Goal: Task Accomplishment & Management: Manage account settings

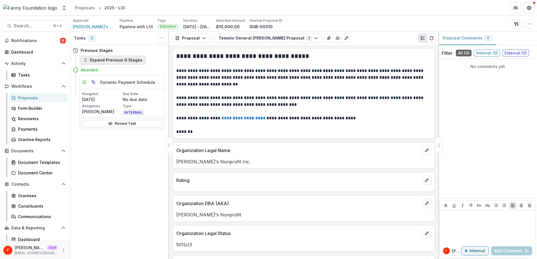
click at [109, 59] on button "Expand Previous 9 Stages" at bounding box center [113, 60] width 67 height 9
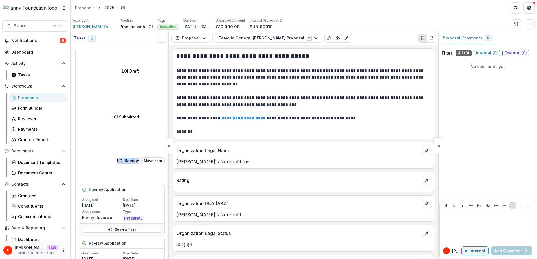
drag, startPoint x: 81, startPoint y: 73, endPoint x: 105, endPoint y: 74, distance: 23.4
click at [117, 157] on div "LOI Review Move here" at bounding box center [141, 160] width 48 height 7
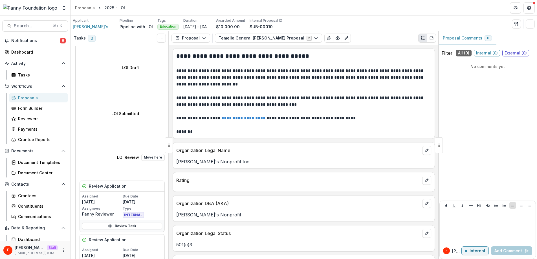
scroll to position [3, 0]
click at [119, 223] on link "Review Task" at bounding box center [122, 226] width 80 height 7
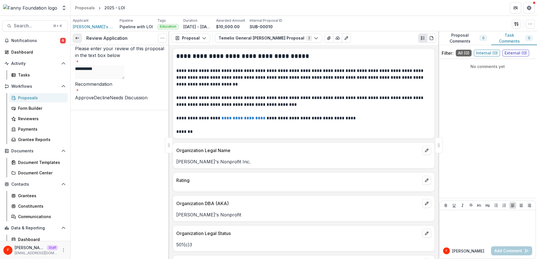
click at [76, 39] on icon at bounding box center [77, 38] width 5 height 5
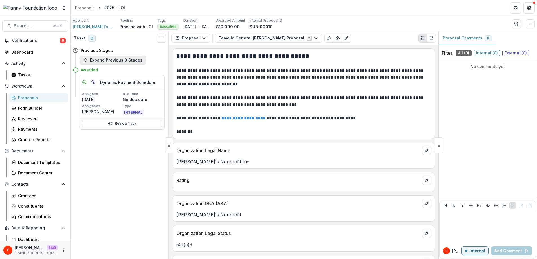
click at [96, 64] on div "Previous Stages Expand Previous 9 Stages Awarded Dynamic Payment Schedule Assig…" at bounding box center [119, 87] width 99 height 84
click at [97, 61] on button "Expand Previous 9 Stages" at bounding box center [113, 60] width 67 height 9
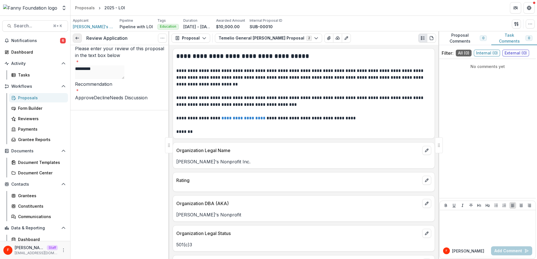
click at [79, 39] on icon at bounding box center [77, 38] width 5 height 5
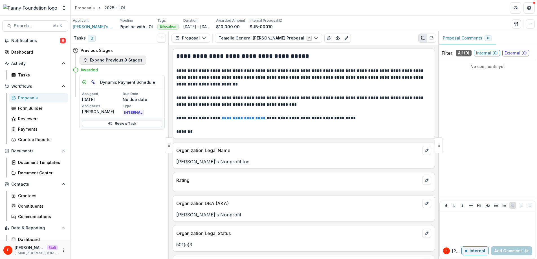
click at [98, 59] on button "Expand Previous 9 Stages" at bounding box center [113, 60] width 67 height 9
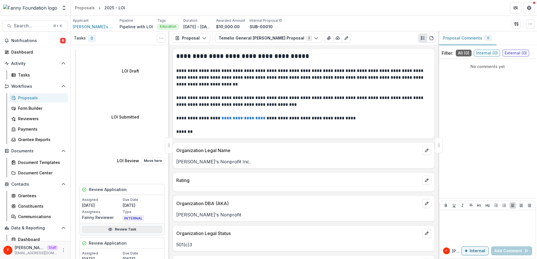
click at [131, 226] on link "Review Task" at bounding box center [122, 229] width 80 height 7
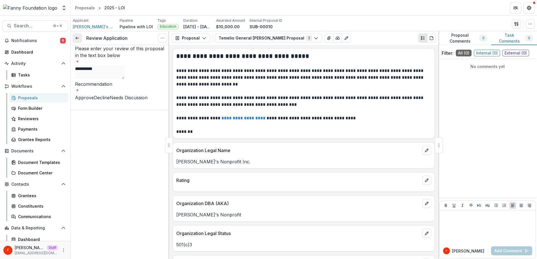
click at [75, 38] on icon at bounding box center [77, 38] width 5 height 5
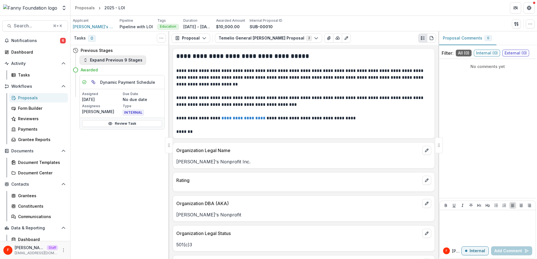
click at [104, 60] on button "Expand Previous 9 Stages" at bounding box center [113, 60] width 67 height 9
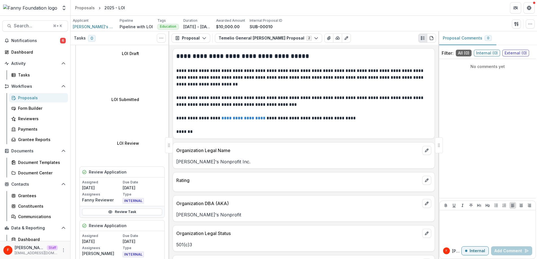
scroll to position [18, 0]
click at [28, 74] on div "Tasks" at bounding box center [40, 75] width 45 height 6
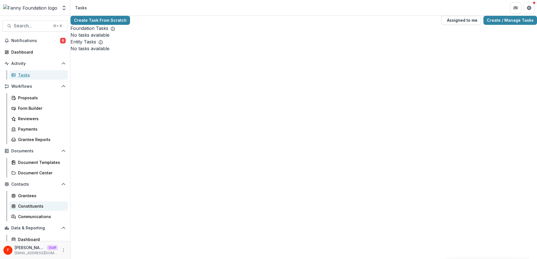
scroll to position [24, 0]
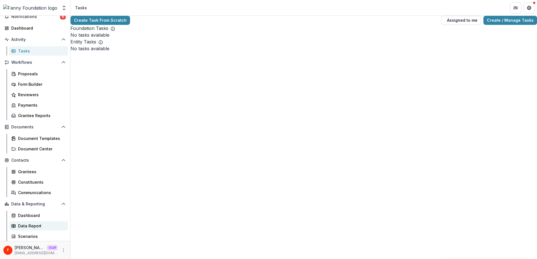
click at [40, 225] on div "Data Report" at bounding box center [40, 226] width 45 height 6
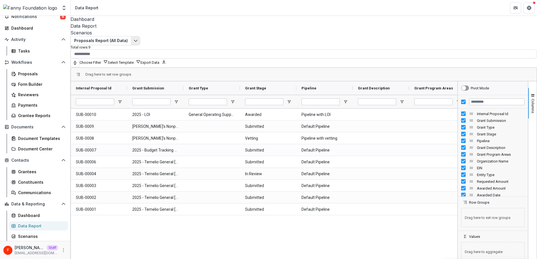
click at [137, 38] on icon "Edit selected report" at bounding box center [135, 40] width 5 height 5
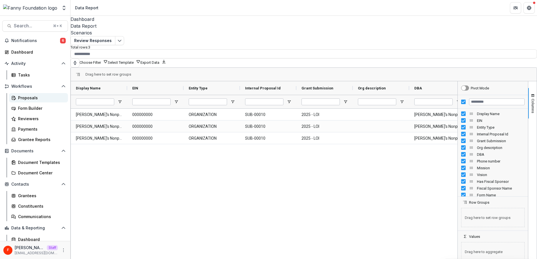
click at [40, 99] on div "Proposals" at bounding box center [40, 98] width 45 height 6
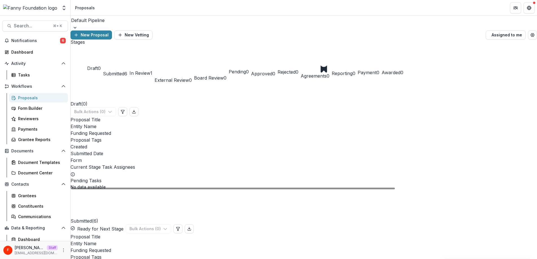
click at [121, 27] on div at bounding box center [303, 28] width 466 height 6
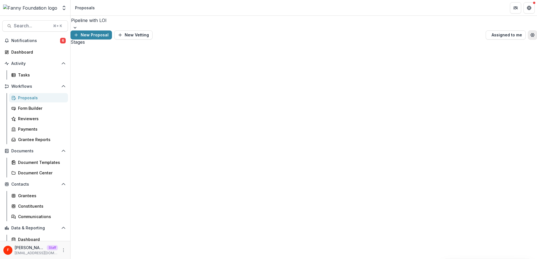
click at [532, 30] on button "Open table manager" at bounding box center [532, 34] width 9 height 9
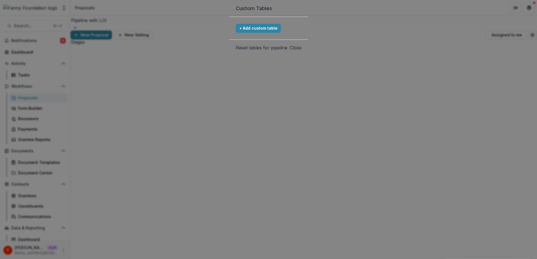
click at [287, 51] on button "Reset tables for pipeline" at bounding box center [262, 47] width 52 height 7
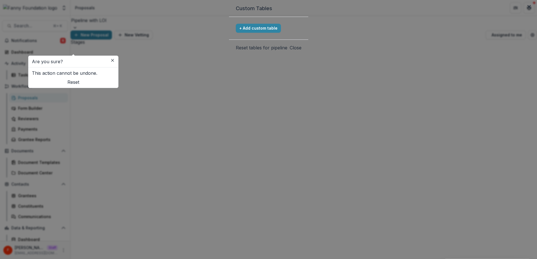
click at [115, 85] on button "Reset" at bounding box center [73, 82] width 83 height 7
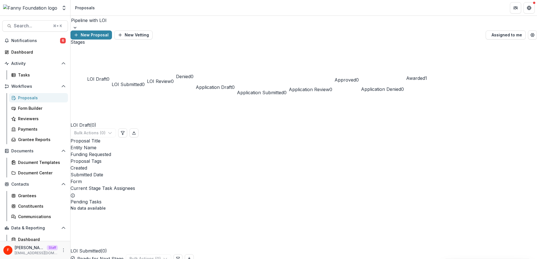
click at [118, 25] on div "Pipeline with LOI" at bounding box center [303, 20] width 466 height 9
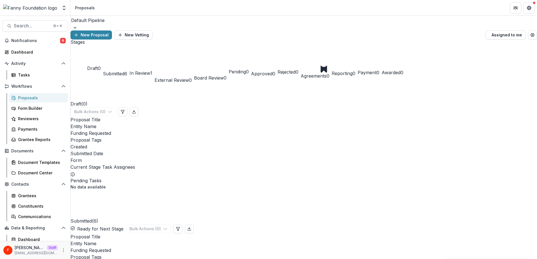
click at [113, 24] on div at bounding box center [303, 20] width 465 height 8
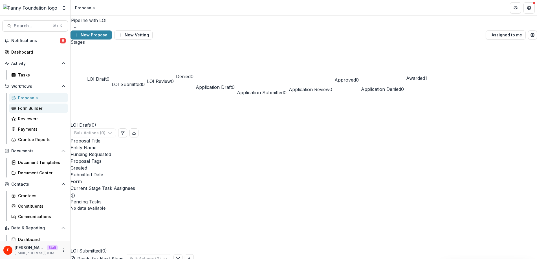
click at [37, 109] on div "Form Builder" at bounding box center [40, 108] width 45 height 6
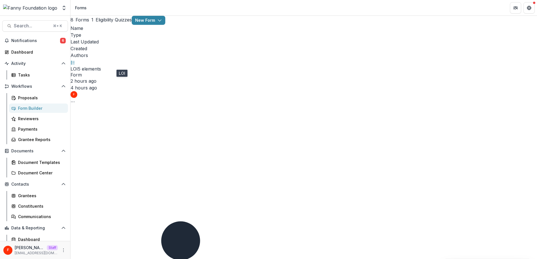
click at [78, 66] on link "LOI" at bounding box center [73, 69] width 7 height 6
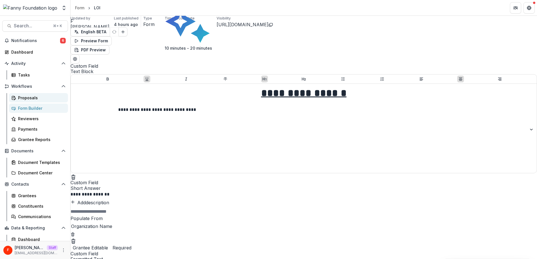
click at [42, 96] on div "Proposals" at bounding box center [40, 98] width 45 height 6
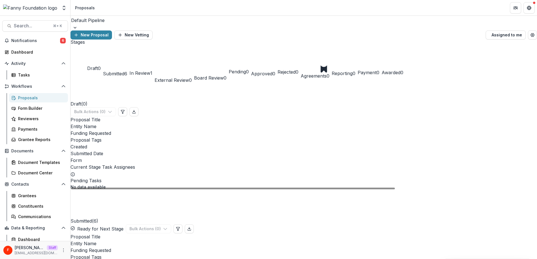
click at [106, 24] on div at bounding box center [303, 20] width 465 height 8
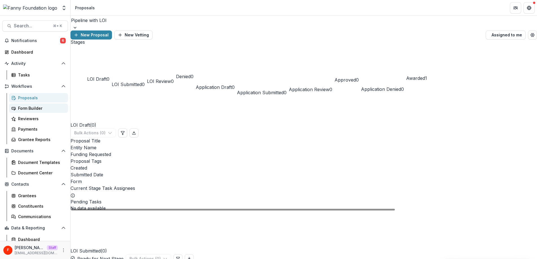
click at [46, 110] on div "Form Builder" at bounding box center [40, 108] width 45 height 6
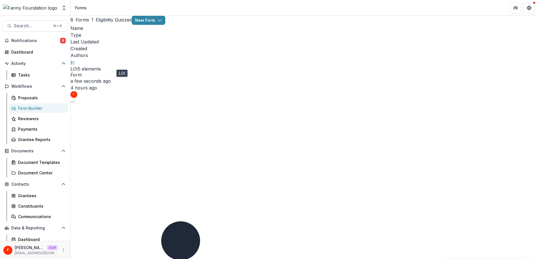
click at [78, 66] on link "LOI" at bounding box center [73, 69] width 7 height 6
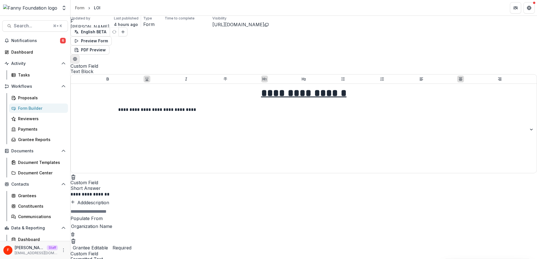
click at [77, 57] on icon "Edit Form Settings" at bounding box center [75, 58] width 4 height 3
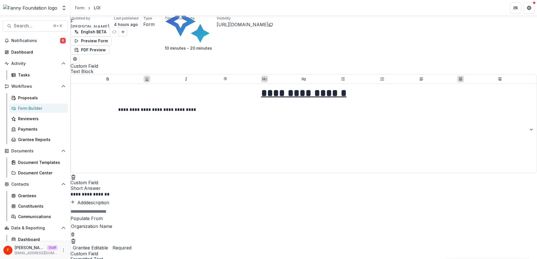
scroll to position [0, 0]
click at [529, 8] on icon "Close" at bounding box center [528, 6] width 3 height 3
click at [38, 97] on div "Proposals" at bounding box center [40, 98] width 45 height 6
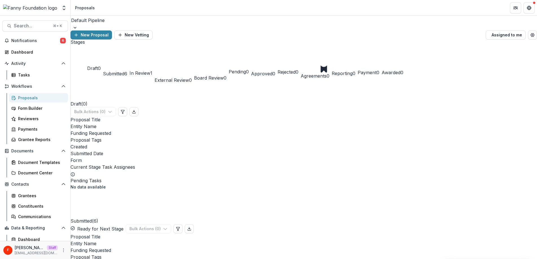
click at [124, 71] on span "Submitted" at bounding box center [113, 74] width 21 height 6
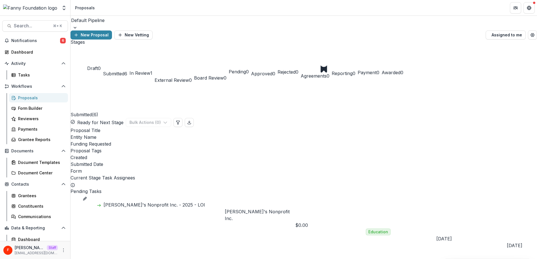
drag, startPoint x: 169, startPoint y: 91, endPoint x: 197, endPoint y: 102, distance: 30.6
click at [70, 195] on span at bounding box center [70, 195] width 0 height 0
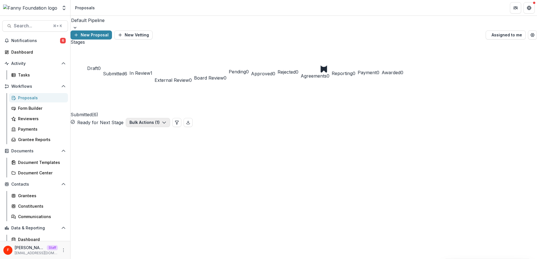
click at [170, 118] on button "Bulk Actions ( 1 )" at bounding box center [148, 122] width 44 height 9
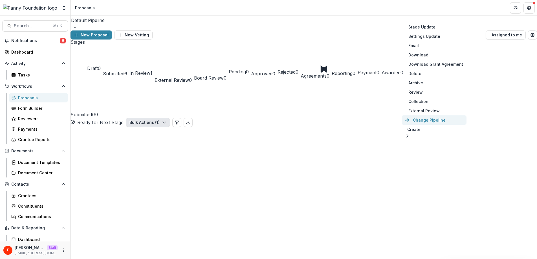
click at [427, 122] on button "Change Pipeline" at bounding box center [433, 119] width 65 height 9
select select "*********"
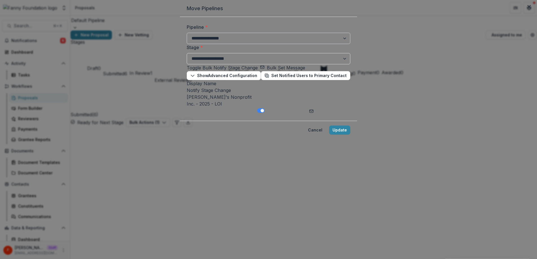
click at [187, 44] on select "**********" at bounding box center [269, 38] width 164 height 11
select select "**********"
click at [187, 44] on select "**********" at bounding box center [269, 38] width 164 height 11
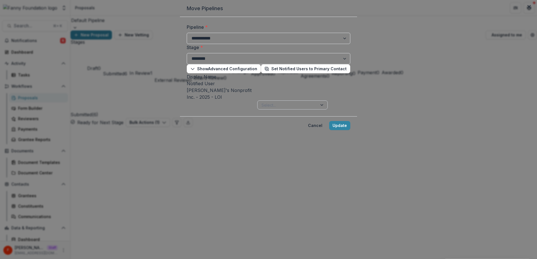
click at [261, 109] on div at bounding box center [287, 104] width 52 height 7
click at [187, 109] on div "Fanny's Nonprofit Inc. - 2025 - LOI Select..." at bounding box center [269, 98] width 164 height 23
click at [187, 64] on select "**********" at bounding box center [269, 58] width 164 height 11
select select "*********"
click at [187, 64] on select "**********" at bounding box center [269, 58] width 164 height 11
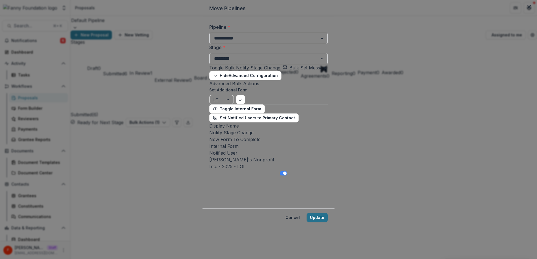
click at [328, 213] on button "Update" at bounding box center [316, 217] width 21 height 9
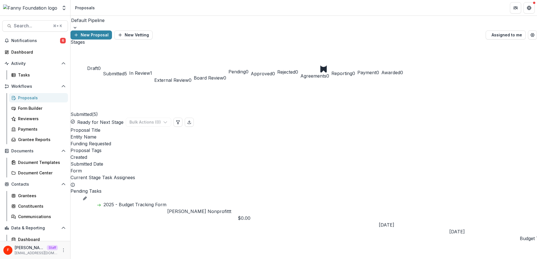
click at [114, 24] on div at bounding box center [303, 20] width 465 height 8
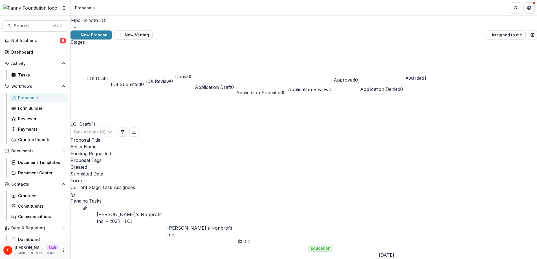
click at [100, 76] on span "LOI Draft" at bounding box center [96, 79] width 19 height 6
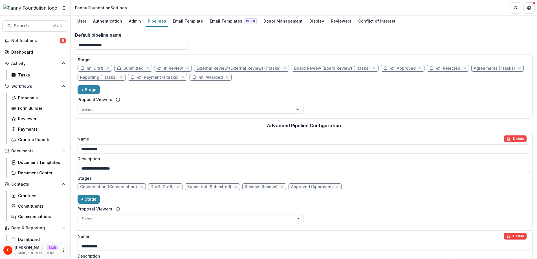
scroll to position [401, 0]
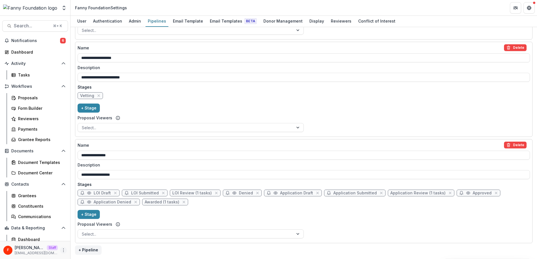
click at [62, 249] on icon "More" at bounding box center [63, 250] width 5 height 5
click at [89, 237] on link "User Settings" at bounding box center [99, 237] width 60 height 9
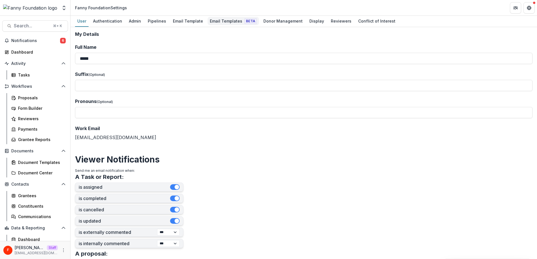
click at [226, 20] on div "Email Templates Beta" at bounding box center [232, 21] width 51 height 8
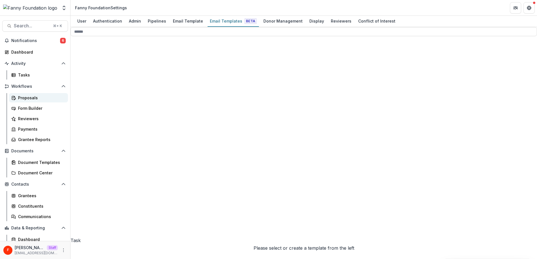
scroll to position [3, 0]
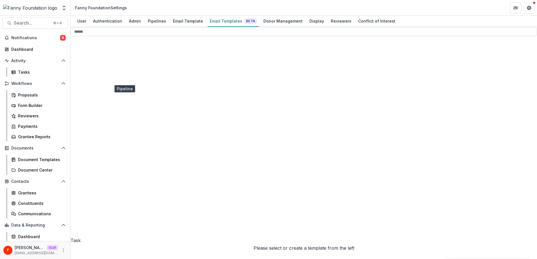
click at [107, 168] on circle at bounding box center [119, 180] width 25 height 25
click at [181, 22] on div "Email Template" at bounding box center [188, 21] width 35 height 8
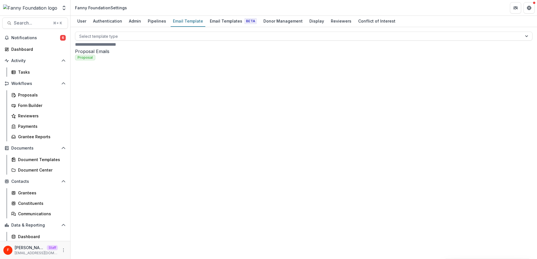
drag, startPoint x: 454, startPoint y: 158, endPoint x: 228, endPoint y: 156, distance: 225.6
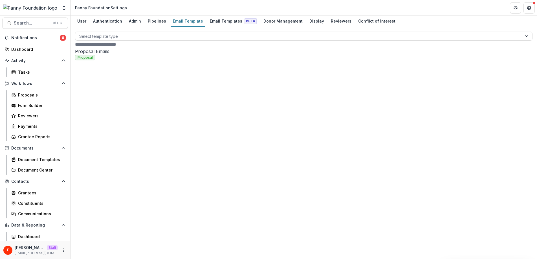
drag, startPoint x: 396, startPoint y: 100, endPoint x: 255, endPoint y: 95, distance: 140.2
drag, startPoint x: 386, startPoint y: 99, endPoint x: 234, endPoint y: 98, distance: 152.5
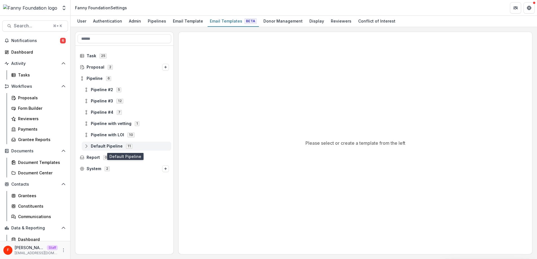
click at [88, 145] on icon at bounding box center [86, 146] width 5 height 5
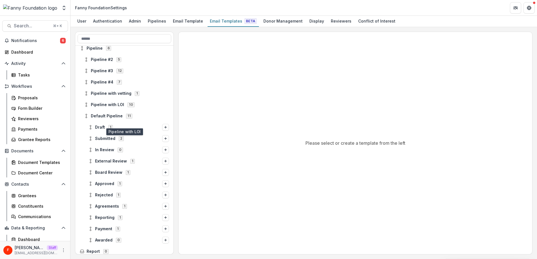
scroll to position [30, 0]
click at [91, 127] on icon at bounding box center [90, 127] width 5 height 5
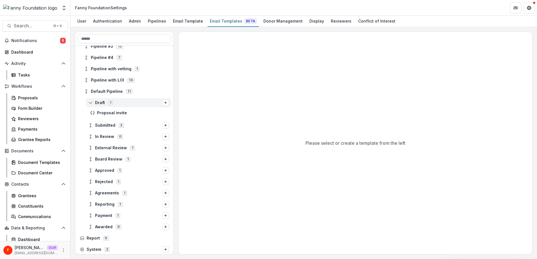
scroll to position [56, 0]
click at [162, 102] on button "Options" at bounding box center [165, 101] width 7 height 7
click at [110, 113] on button "Stage Change Message" at bounding box center [129, 113] width 76 height 8
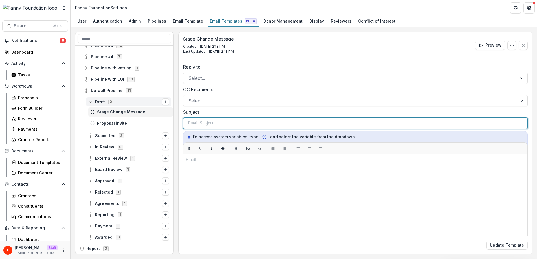
click at [203, 125] on p at bounding box center [200, 123] width 25 height 7
paste div
click at [314, 125] on p "**********" at bounding box center [260, 123] width 145 height 7
click at [343, 124] on div "**********" at bounding box center [355, 123] width 335 height 11
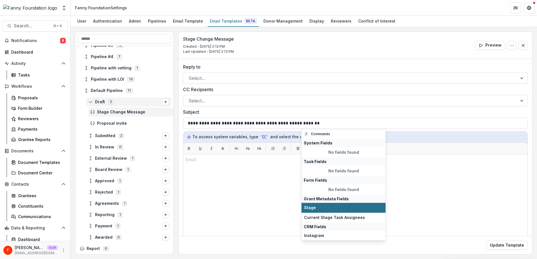
click at [316, 209] on span "Stage" at bounding box center [343, 207] width 79 height 5
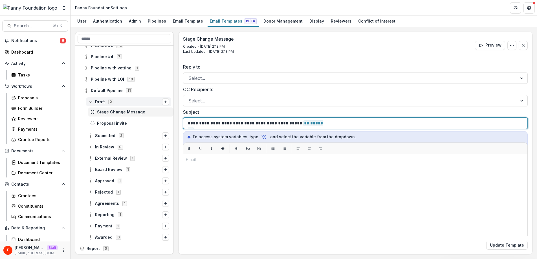
click at [225, 124] on p "**********" at bounding box center [257, 123] width 139 height 7
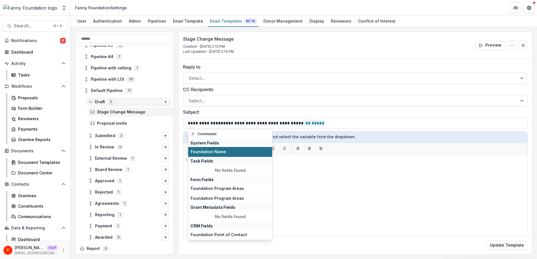
click at [204, 152] on span "Foundation Name" at bounding box center [230, 151] width 79 height 5
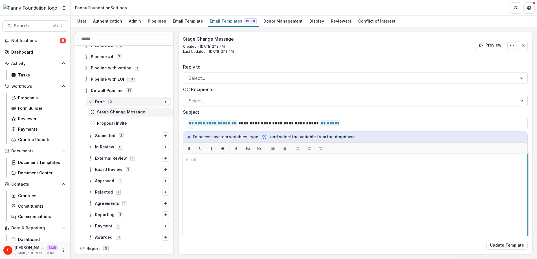
click at [243, 165] on div at bounding box center [355, 224] width 339 height 136
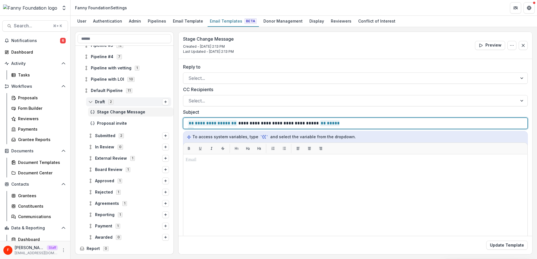
drag, startPoint x: 243, startPoint y: 123, endPoint x: 247, endPoint y: 125, distance: 4.7
click at [244, 123] on p "**********" at bounding box center [264, 123] width 152 height 7
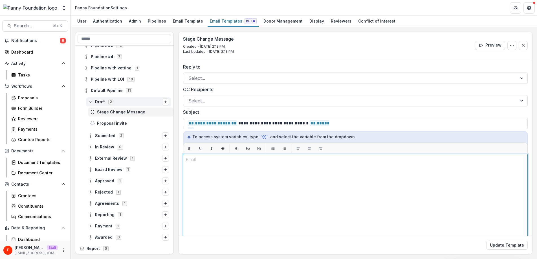
drag, startPoint x: 348, startPoint y: 223, endPoint x: 346, endPoint y: 217, distance: 6.2
click at [348, 222] on div at bounding box center [355, 224] width 339 height 136
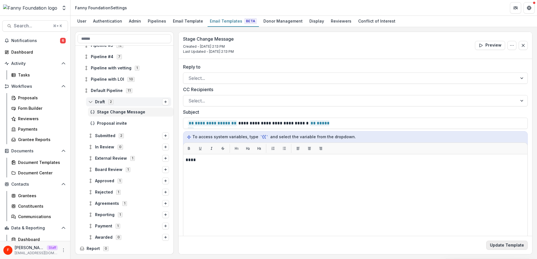
click at [501, 244] on button "Update Template" at bounding box center [506, 244] width 41 height 9
click at [509, 47] on icon "Options" at bounding box center [511, 45] width 5 height 5
click at [466, 58] on button "Edit Name" at bounding box center [484, 58] width 60 height 9
drag, startPoint x: 189, startPoint y: 42, endPoint x: 252, endPoint y: 43, distance: 63.2
click at [252, 43] on div "**********" at bounding box center [355, 45] width 354 height 27
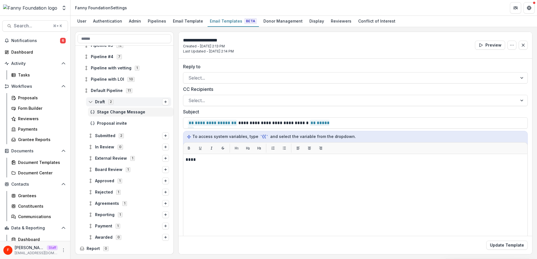
drag, startPoint x: 238, startPoint y: 43, endPoint x: 242, endPoint y: 43, distance: 3.7
click at [228, 43] on input "**********" at bounding box center [205, 40] width 45 height 7
click at [280, 46] on div "Stage Change Message Created - Aug 19, 2025 @ 2:13 PM Last Updated - Aug 19, 20…" at bounding box center [355, 45] width 354 height 27
click at [92, 135] on icon at bounding box center [90, 135] width 5 height 5
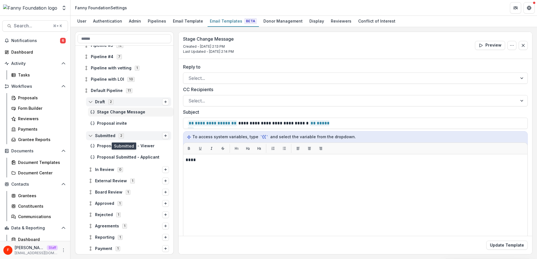
click at [164, 136] on line "Options" at bounding box center [165, 136] width 2 height 0
click at [164, 134] on icon "Options" at bounding box center [165, 135] width 3 height 3
click at [165, 135] on icon "Options" at bounding box center [165, 135] width 3 height 3
click at [109, 147] on span "Proposal Submitted - Viewer" at bounding box center [134, 146] width 74 height 5
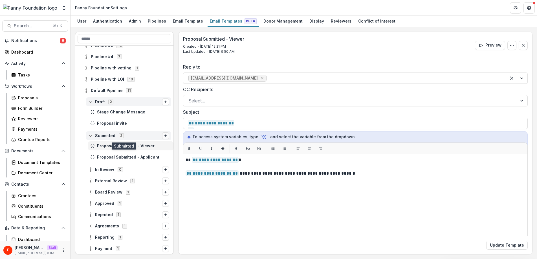
click at [164, 136] on icon "Options" at bounding box center [165, 135] width 3 height 3
click at [164, 168] on icon "Options" at bounding box center [165, 169] width 3 height 3
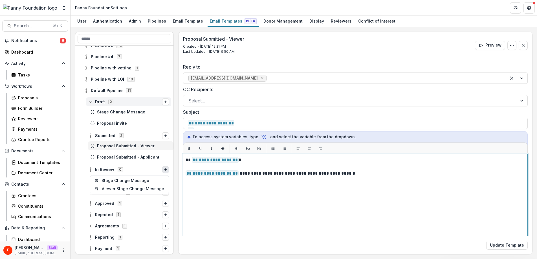
click at [210, 198] on div "**********" at bounding box center [355, 224] width 339 height 136
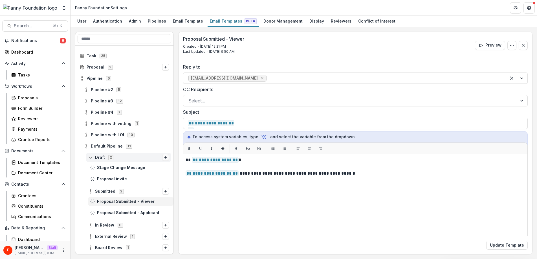
click at [164, 156] on icon "Options" at bounding box center [165, 157] width 3 height 3
click at [82, 175] on div "Proposal invite" at bounding box center [124, 178] width 98 height 9
click at [86, 145] on icon at bounding box center [86, 146] width 5 height 5
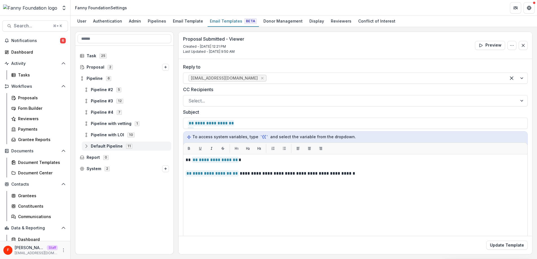
click at [87, 146] on icon at bounding box center [86, 146] width 5 height 5
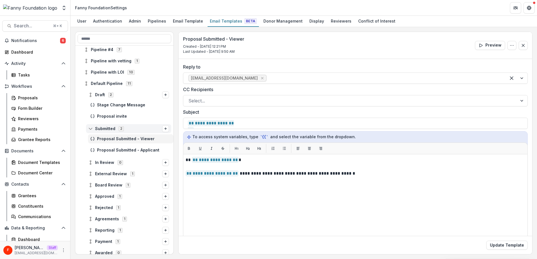
scroll to position [68, 0]
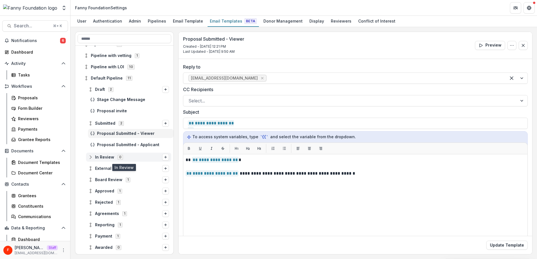
click at [90, 157] on line at bounding box center [90, 157] width 0 height 2
click at [166, 156] on button "Options" at bounding box center [165, 157] width 7 height 7
click at [63, 249] on icon "More" at bounding box center [63, 250] width 5 height 5
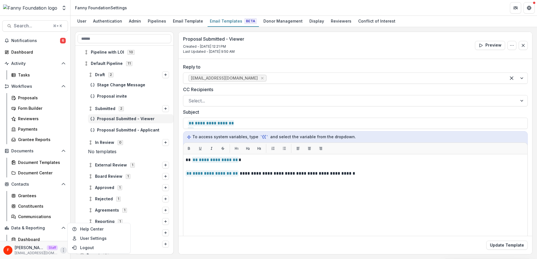
scroll to position [101, 0]
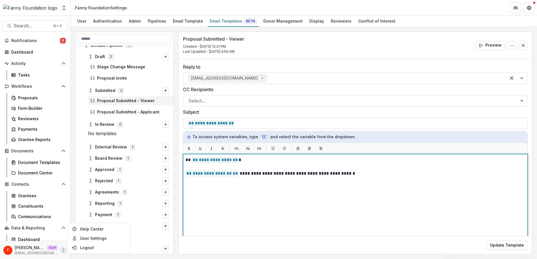
click at [224, 207] on div "**********" at bounding box center [355, 224] width 339 height 136
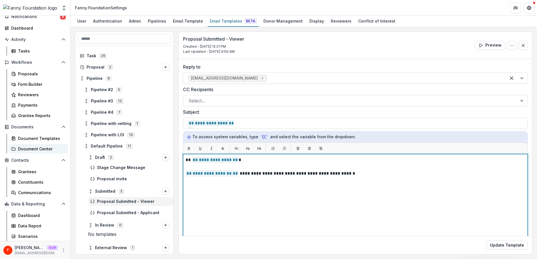
scroll to position [0, 0]
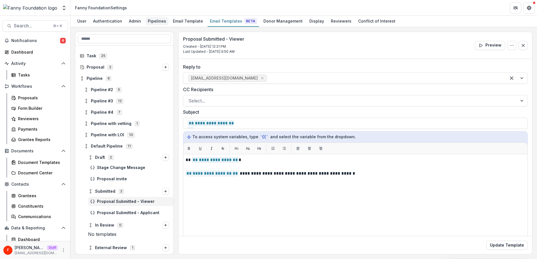
click at [155, 22] on div "Pipelines" at bounding box center [156, 21] width 23 height 8
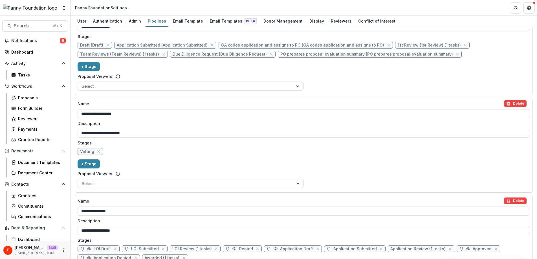
scroll to position [401, 0]
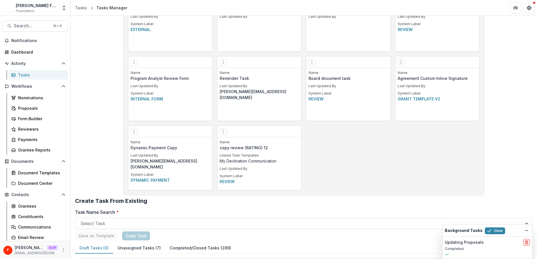
scroll to position [839, 0]
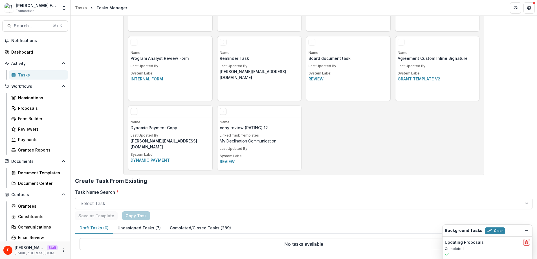
click at [188, 228] on button "Completed/Closed Tasks (289)" at bounding box center [200, 227] width 70 height 11
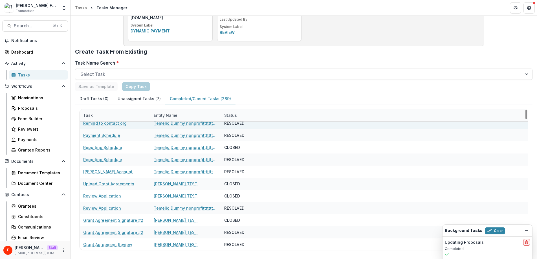
scroll to position [0, 0]
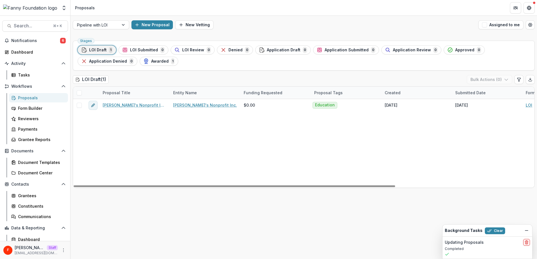
click at [149, 80] on div "LOI Draft ( 1 ) Bulk Actions ( 0 )" at bounding box center [304, 80] width 462 height 11
